Goal: Task Accomplishment & Management: Manage account settings

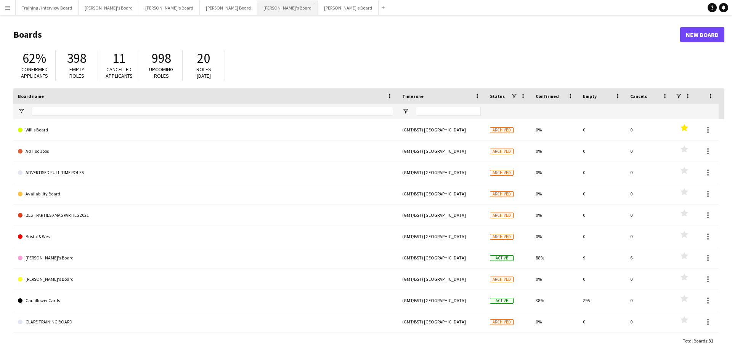
click at [257, 8] on button "[PERSON_NAME]'s Board Close" at bounding box center [287, 7] width 61 height 15
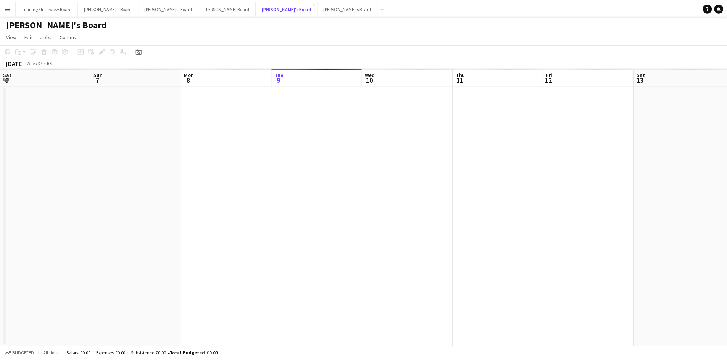
scroll to position [0, 182]
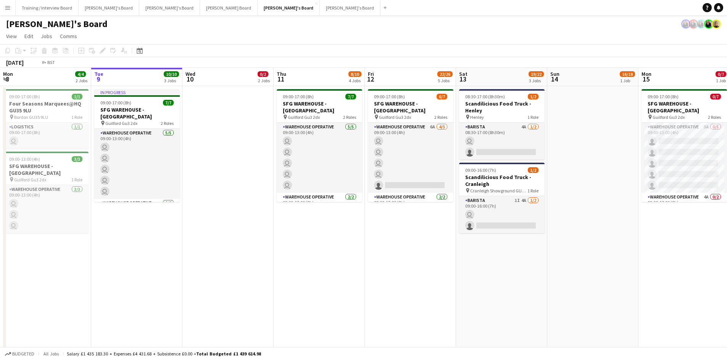
drag, startPoint x: 132, startPoint y: 80, endPoint x: 304, endPoint y: 77, distance: 172.4
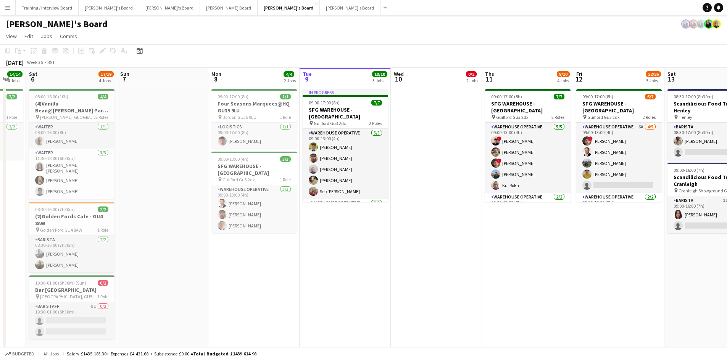
drag, startPoint x: 47, startPoint y: 80, endPoint x: 140, endPoint y: 82, distance: 92.7
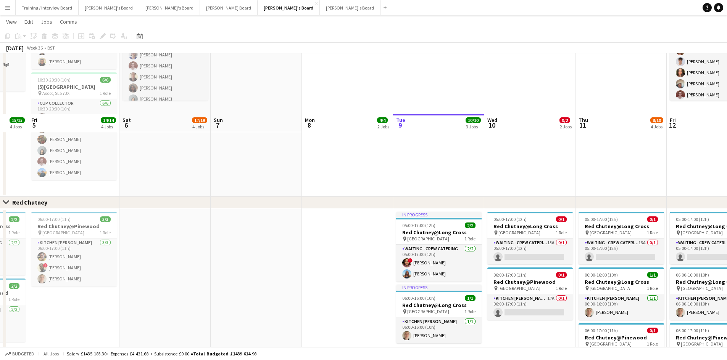
scroll to position [482, 0]
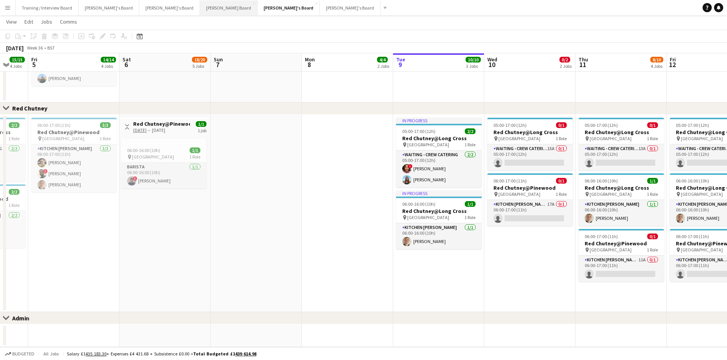
click at [200, 5] on button "[PERSON_NAME] Board Close" at bounding box center [229, 7] width 58 height 15
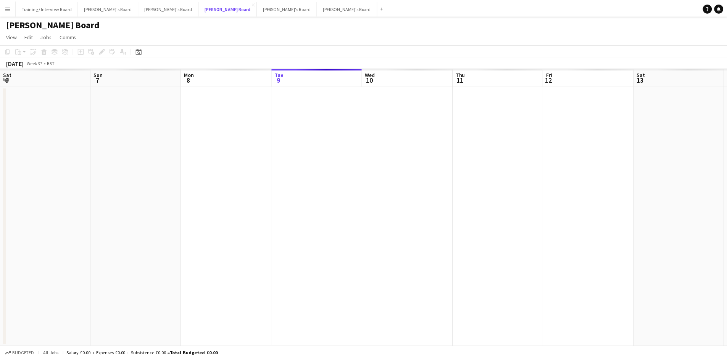
scroll to position [0, 182]
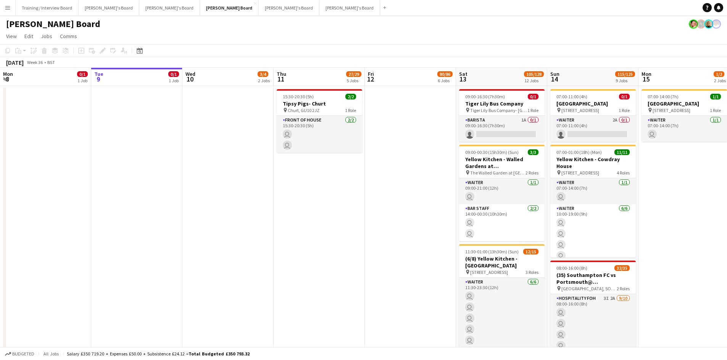
drag, startPoint x: 262, startPoint y: 78, endPoint x: 207, endPoint y: 77, distance: 54.2
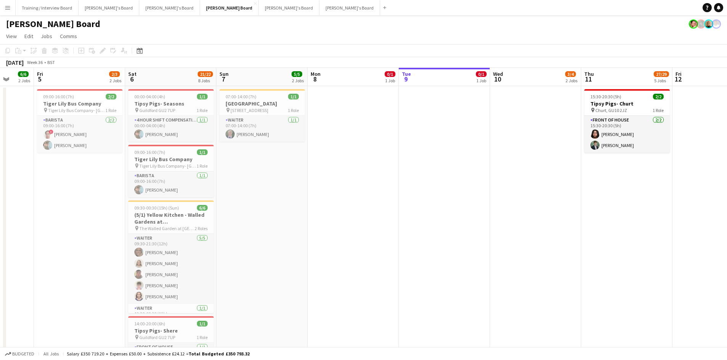
scroll to position [0, 236]
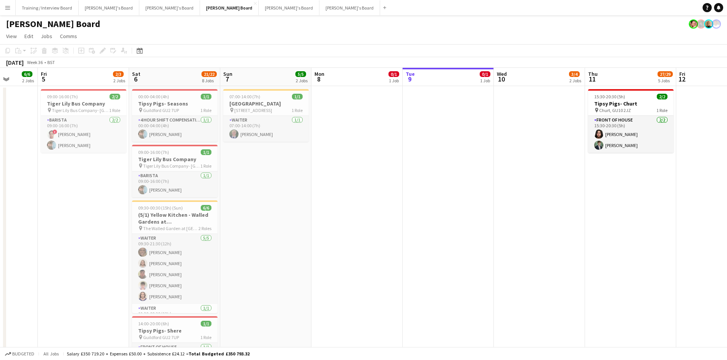
drag, startPoint x: 140, startPoint y: 79, endPoint x: 194, endPoint y: 77, distance: 54.2
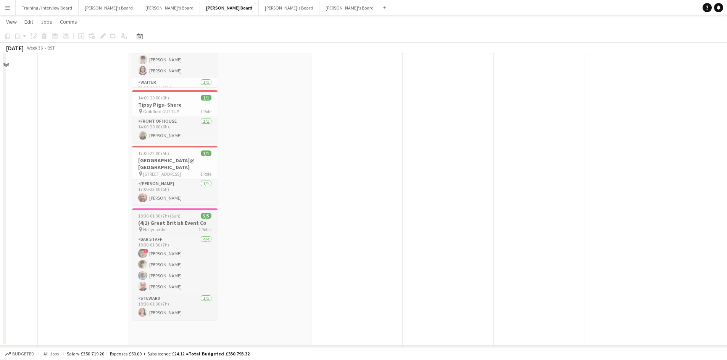
scroll to position [229, 0]
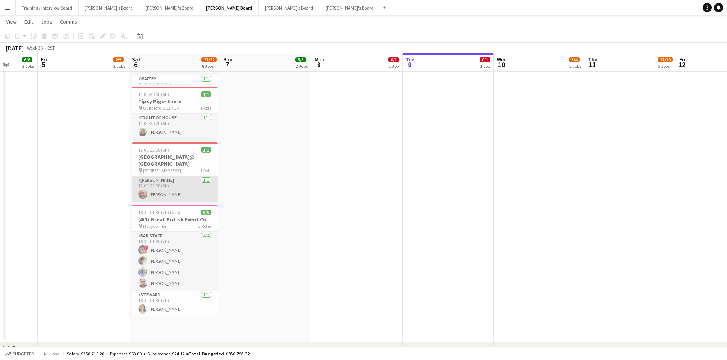
click at [189, 185] on app-card-role "Van Driver [DATE] 17:00-22:00 (5h) [PERSON_NAME]" at bounding box center [174, 189] width 85 height 26
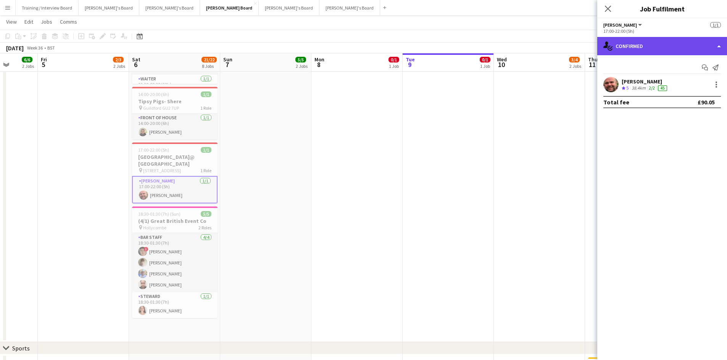
click at [665, 49] on div "single-neutral-actions-check-2 Confirmed" at bounding box center [662, 46] width 130 height 18
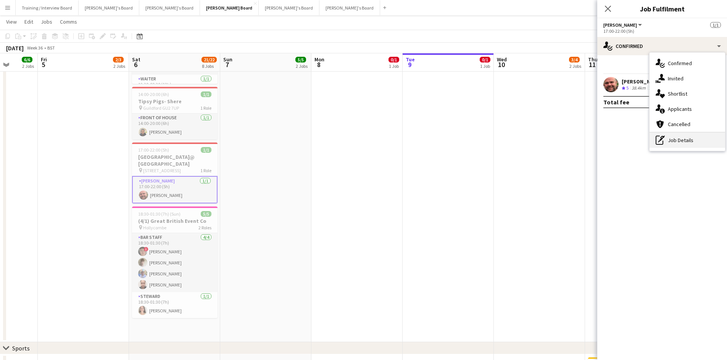
click at [687, 141] on div "pen-write Job Details" at bounding box center [687, 140] width 76 height 15
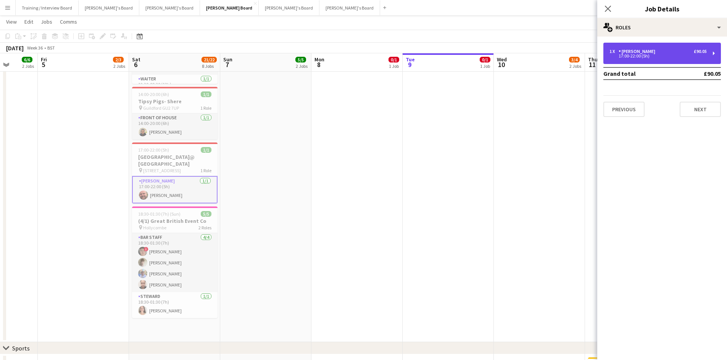
click at [645, 53] on div "[PERSON_NAME]" at bounding box center [638, 51] width 40 height 5
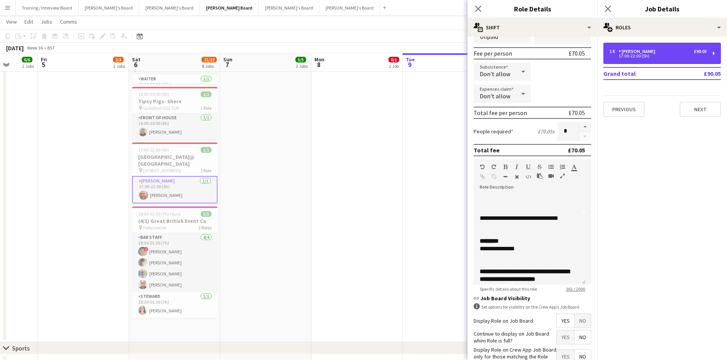
scroll to position [76, 0]
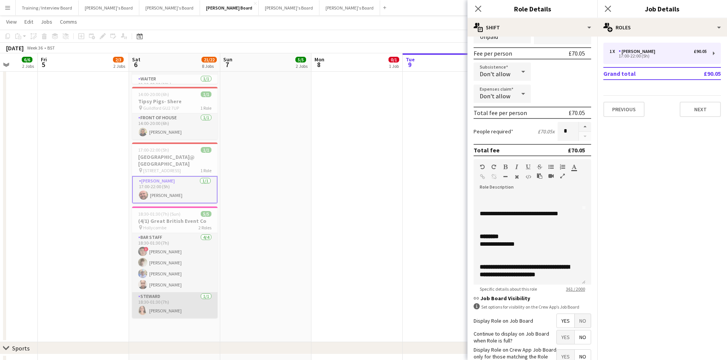
click at [179, 299] on app-card-role "[PERSON_NAME] [DATE] 18:30-01:30 (7h) [PERSON_NAME]" at bounding box center [174, 306] width 85 height 26
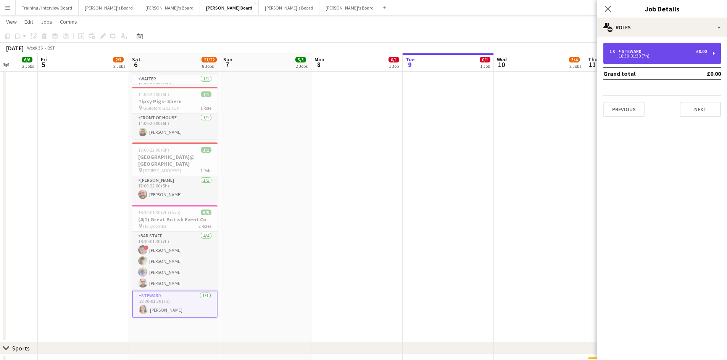
drag, startPoint x: 651, startPoint y: 47, endPoint x: 643, endPoint y: 52, distance: 9.9
click at [650, 48] on div "1 x [PERSON_NAME] £0.00 18:30-01:30 (7h)" at bounding box center [661, 53] width 117 height 21
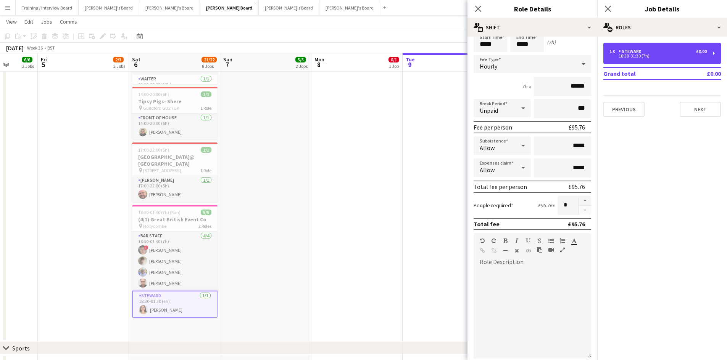
scroll to position [55, 0]
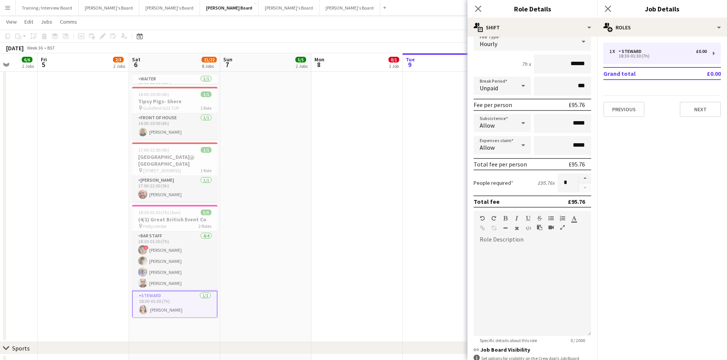
click at [359, 159] on app-date-cell at bounding box center [356, 100] width 91 height 486
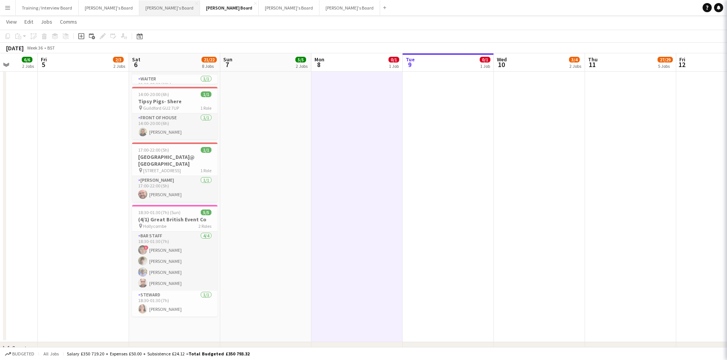
scroll to position [0, 235]
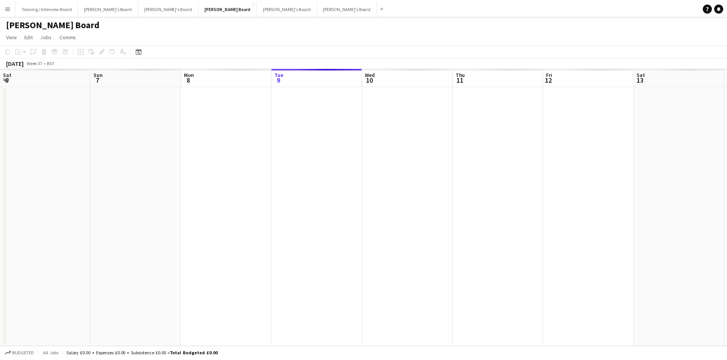
scroll to position [0, 182]
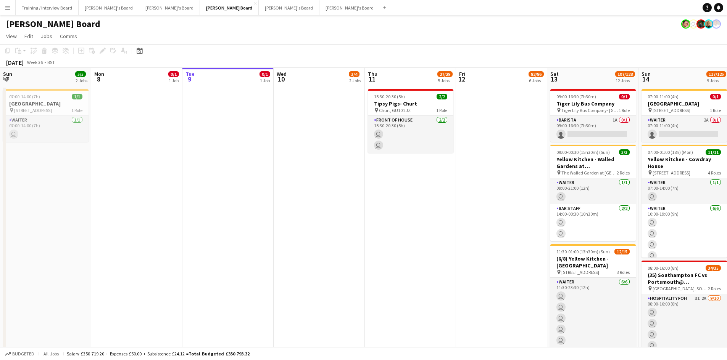
drag, startPoint x: 245, startPoint y: 79, endPoint x: 202, endPoint y: 84, distance: 43.3
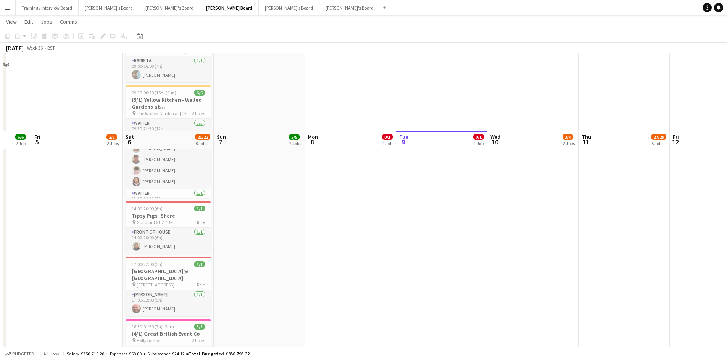
scroll to position [229, 0]
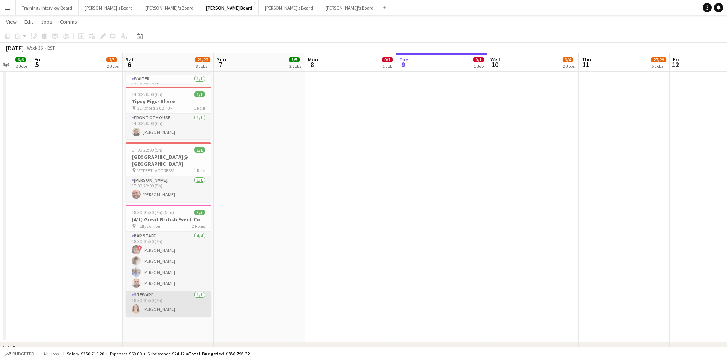
click at [172, 298] on app-card-role "[PERSON_NAME] [DATE] 18:30-01:30 (7h) [PERSON_NAME]" at bounding box center [167, 304] width 85 height 26
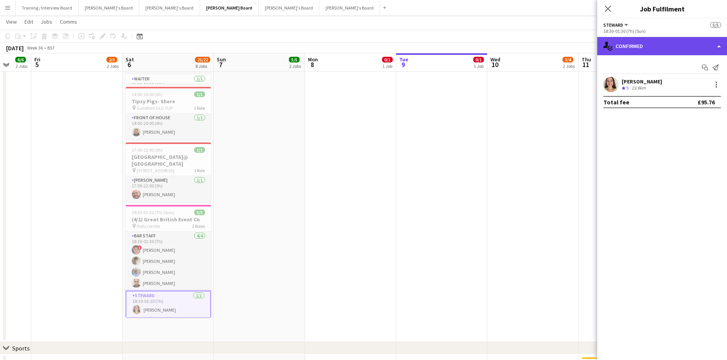
click at [664, 50] on div "single-neutral-actions-check-2 Confirmed" at bounding box center [662, 46] width 130 height 18
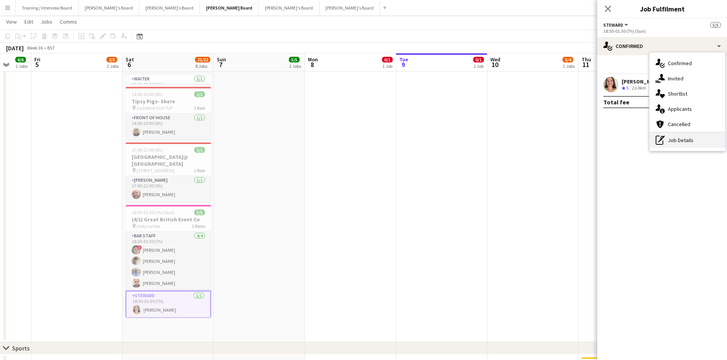
click at [670, 138] on div "pen-write Job Details" at bounding box center [687, 140] width 76 height 15
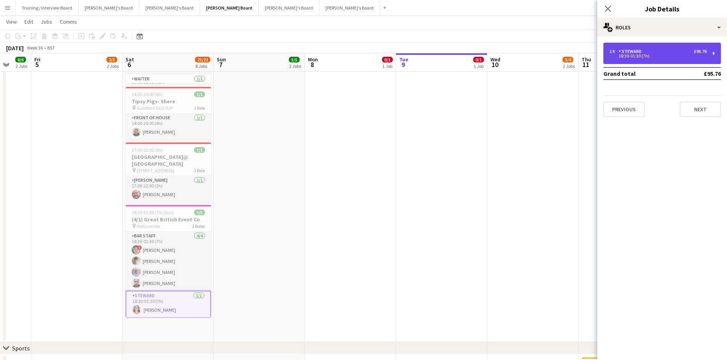
click at [643, 49] on div "Steward" at bounding box center [631, 51] width 26 height 5
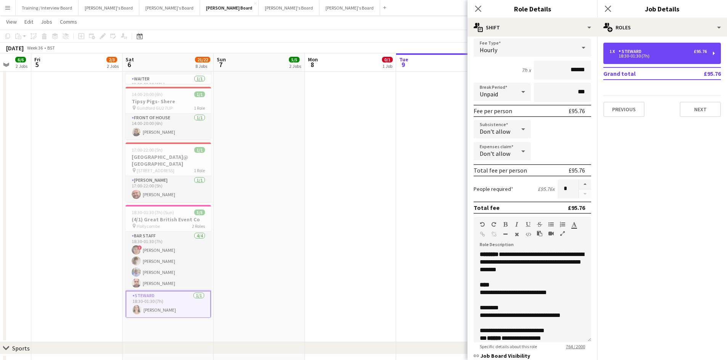
scroll to position [49, 0]
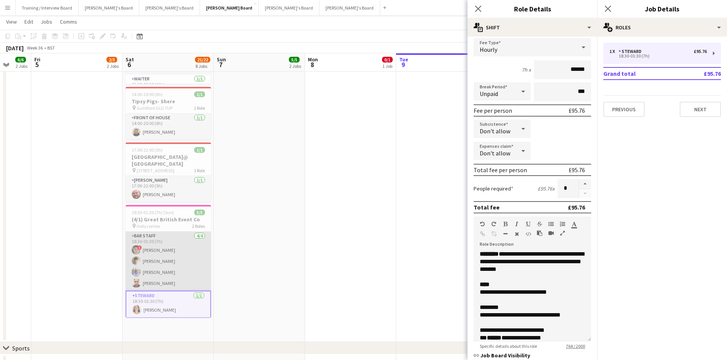
click at [159, 259] on app-card-role "BAR STAFF 4/4 18:30-01:30 (7h) ! Hugo Carroll Benjamin Morgan Fred Barham Lee S…" at bounding box center [167, 261] width 85 height 59
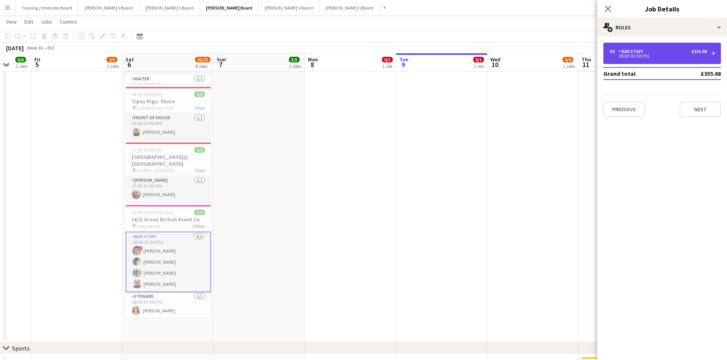
click at [641, 55] on div "18:30-01:30 (7h)" at bounding box center [657, 56] width 97 height 4
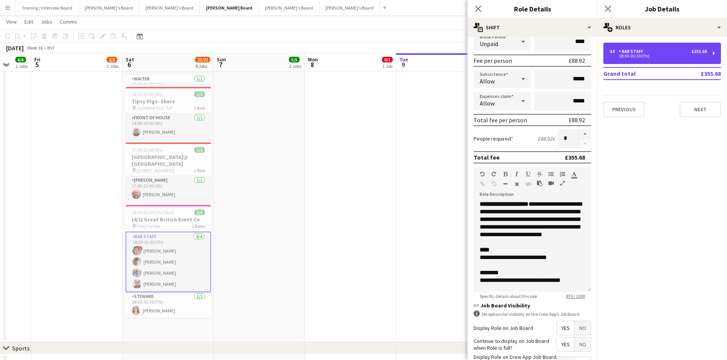
scroll to position [102, 0]
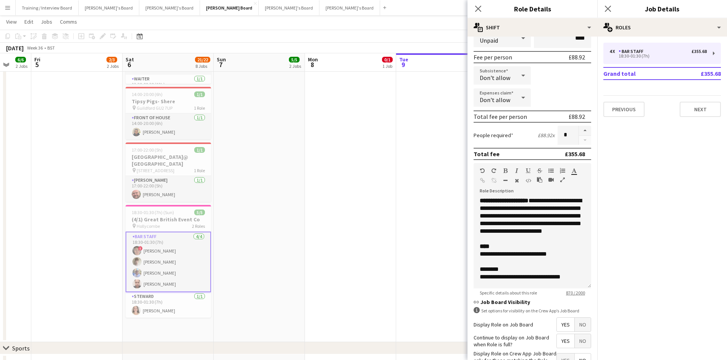
drag, startPoint x: 374, startPoint y: 26, endPoint x: 369, endPoint y: 23, distance: 6.0
click at [374, 26] on app-page-menu "View Day view expanded Day view collapsed Month view Date picker Jump to today …" at bounding box center [363, 22] width 727 height 14
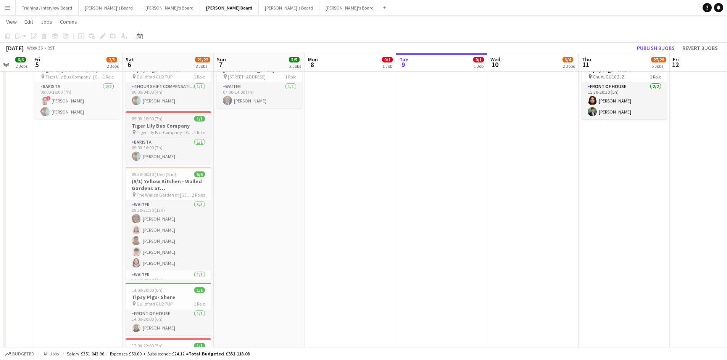
scroll to position [0, 0]
